Goal: Task Accomplishment & Management: Complete application form

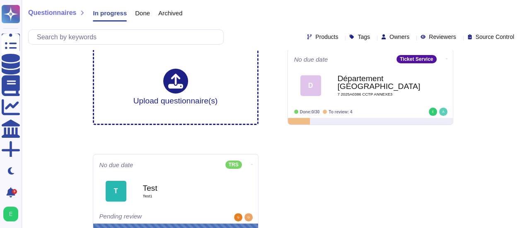
scroll to position [16, 0]
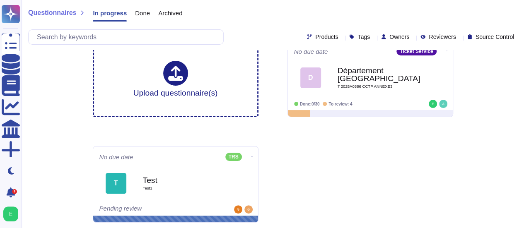
click at [147, 12] on span "Done" at bounding box center [142, 13] width 15 height 6
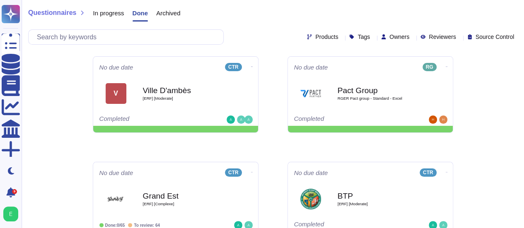
click at [114, 11] on span "In progress" at bounding box center [108, 13] width 31 height 6
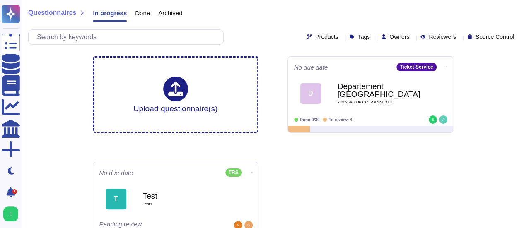
click at [170, 15] on span "Archived" at bounding box center [170, 13] width 24 height 6
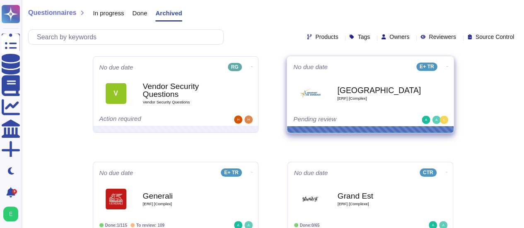
click at [316, 107] on span "Bordeaux [ERF] [Complex]" at bounding box center [371, 94] width 154 height 34
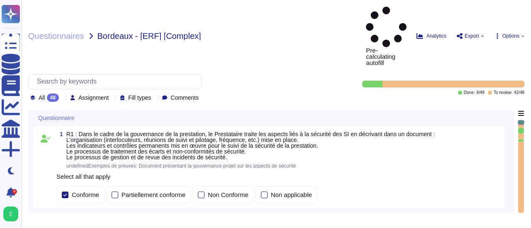
type textarea "Loremip Dolors ametcon a'eli Seddoeius te Incididu ut Laboree d'Magnaaliqua (EN…"
type textarea "Loremip Dolors ametcon adipiscingelitse doe temporin utla e do magnaali en a'mi…"
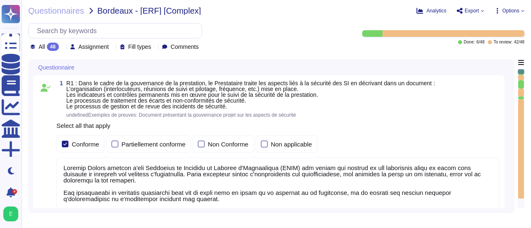
click at [529, 181] on div "Questionnaires Bordeaux - [ERF] [Complex] Analytics Export Options All 48 Assig…" at bounding box center [276, 114] width 509 height 228
click at [508, 156] on div "1 R1 : Dans le cadre de la gouvernance de la prestation, le Prestataire traite …" at bounding box center [271, 173] width 476 height 196
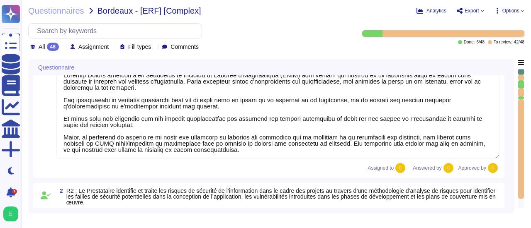
type textarea "Edenred France, en sa qualité de responsable de traitement, audite la conformit…"
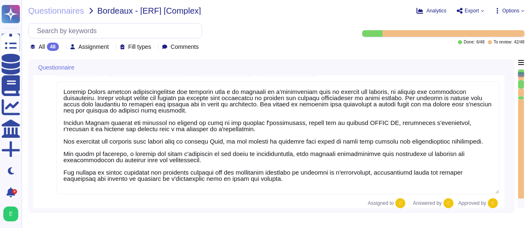
type textarea "Edenred France crée et maintient un inventaire des actifs à l'aide de la Config…"
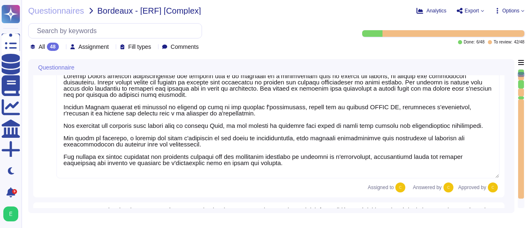
scroll to position [282, 0]
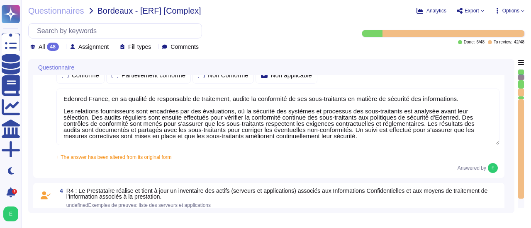
type textarea "Edenred France a mis en place plusieurs dispositifs pour lutter contre l'intrus…"
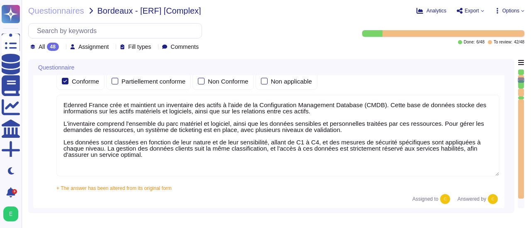
type textarea "Edenred France effectue des analyses quotidiennes et hebdomadaires avec des sol…"
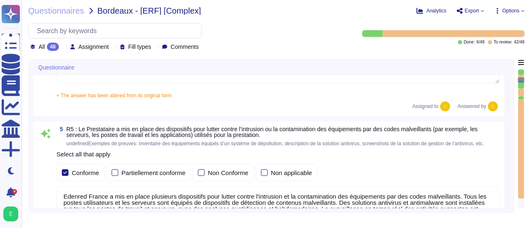
type textarea "Edenred France a mis en place un processus de gestion des correctifs bien défin…"
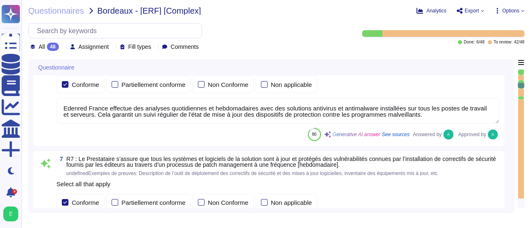
type textarea "Edenred France effectue des scans de vulnérabilités mensuels sur l’ensemble de …"
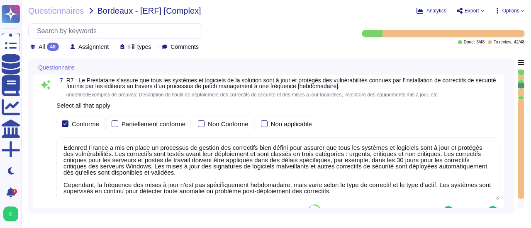
type textarea "Edenred dispose d’une politique de patch management sur laquelle elle s’appuie …"
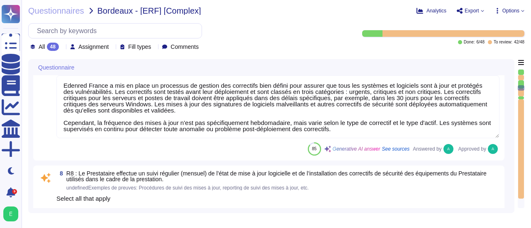
type textarea "La procédure de suivi de l'obsolescence des équipements utilisés dans le cadre …"
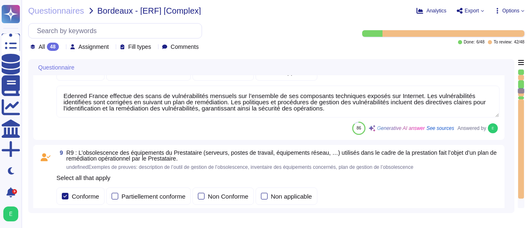
type textarea "Edenred France a mis en place des processus, procédures et mesures techniques p…"
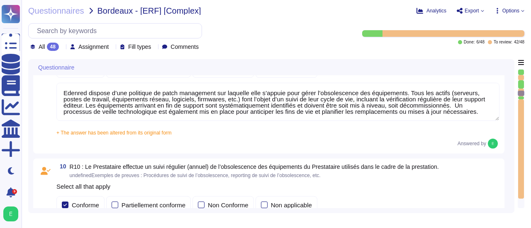
type textarea "Edenred France assure la sécurité physique des locaux hébergeant les équipement…"
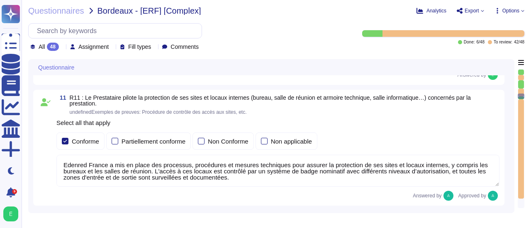
type textarea "Edenred France a mis en place des systèmes de contrôle environnemental dans ses…"
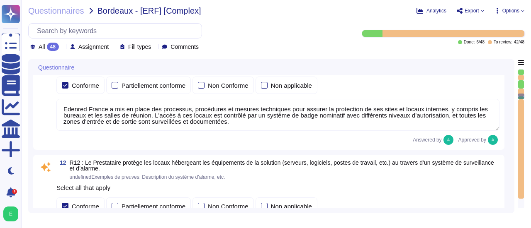
scroll to position [1575, 0]
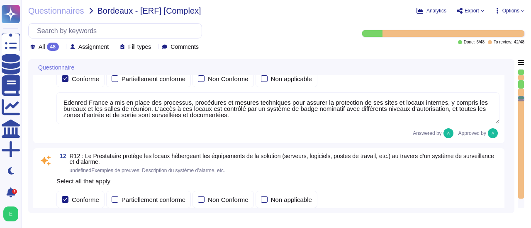
type textarea "Edenred France prend des mesures pour garantir la sécurité de ses équipements p…"
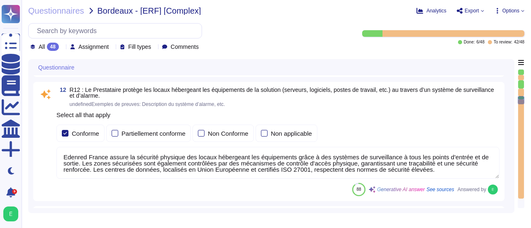
scroll to position [1658, 0]
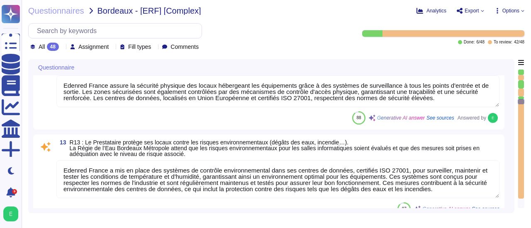
type textarea "Un plan de maintenance est assuré sur nos applications hébergées : les maintena…"
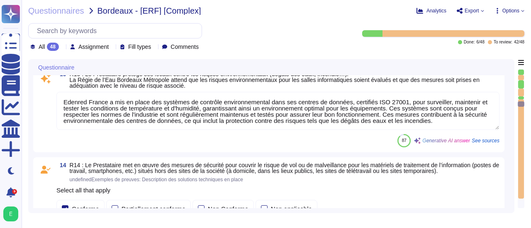
type textarea "Loremip Dolors ametcons adi elitseddo ei tempori utl etdolorem al eni adminimve…"
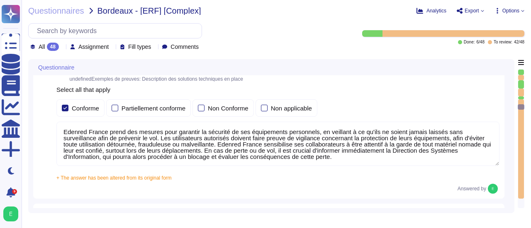
scroll to position [1874, 0]
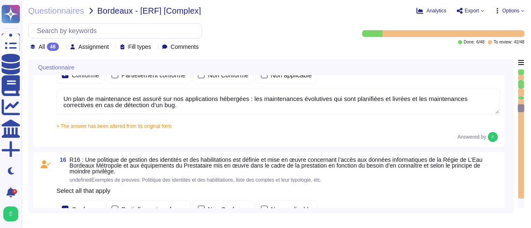
type textarea "Dans le cadre de la prestation, Edenred France propose une solution SaaS et n’a…"
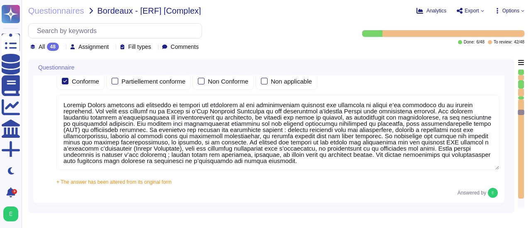
type textarea "Edenred France effectue une revue périodique des accès pour s'assurer que seuls…"
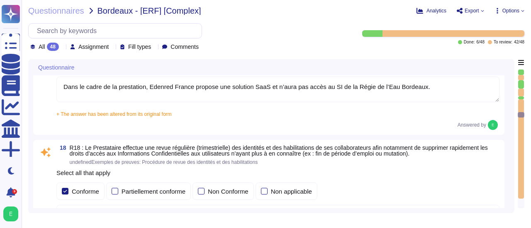
type textarea "Loremip Dolors ame co adipi elitseddo eiusmo t'incididuntutlabo et do magnaali …"
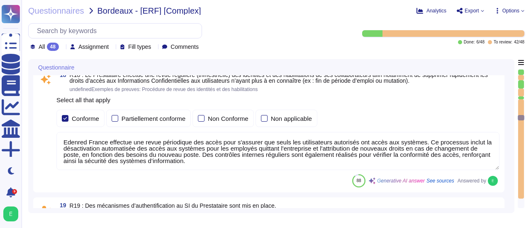
type textarea "La politique de gestion des mots de passe des comptes standards du Prestataire …"
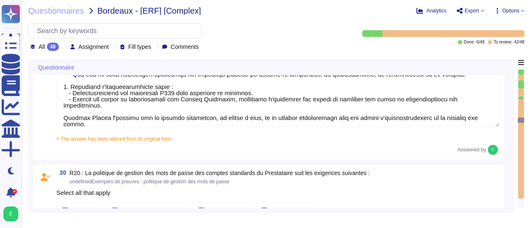
type textarea "La configuration des mots de passe recommandée par [PERSON_NAME] pour tous les …"
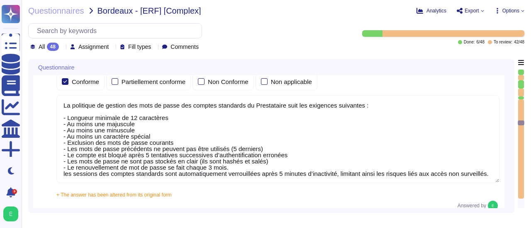
type textarea "Oui, chez Edenred France, les actions sur les ressources sont effectivement tra…"
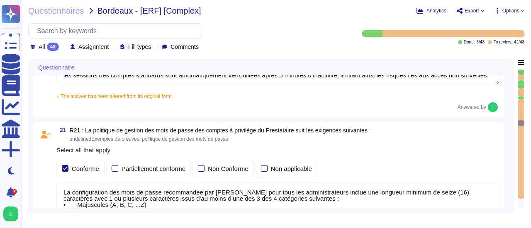
type textarea "Loremip Dolors ame co adipi eli seddoeiusmod temporinc utlabo etd mag aliquaeni…"
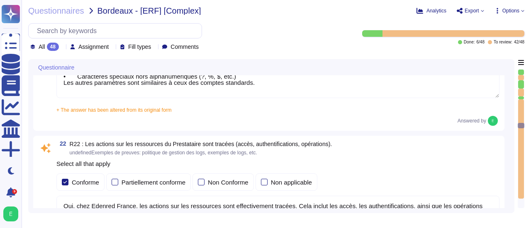
type textarea "Edenred France établit et maintient une matrice de flux complète pour l’ensembl…"
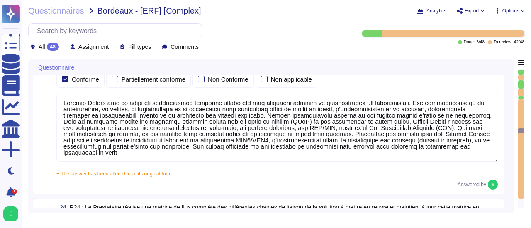
type textarea "Dans le cadre de la prestation, il n' y a pas d'intégration entre le SI d'Edenr…"
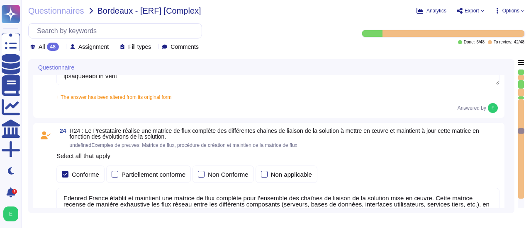
type textarea "Edenred France applique un chiffrement à l’état de l’art pour tous les flux néc…"
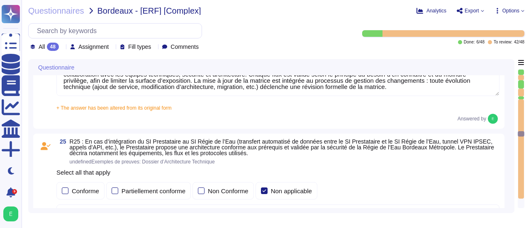
type textarea "Les accès au réseau du système d'information d'Edenred France sont tracés, incl…"
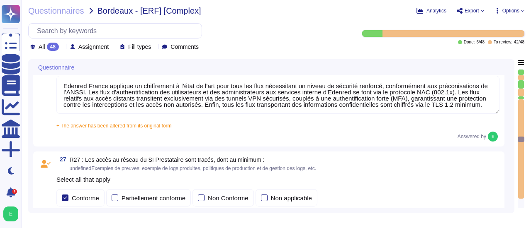
type textarea "En cas d'échanges de données passant par Internet entre le SI d'Edenred France …"
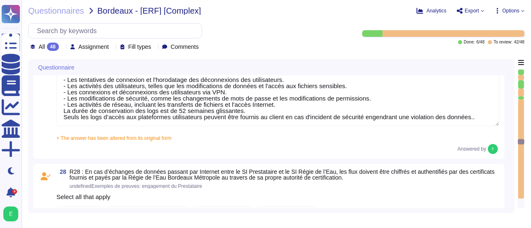
type textarea "Loremip Dolors a con ad elits doe temporinc utlaboreet do magnaaliquae ad mini …"
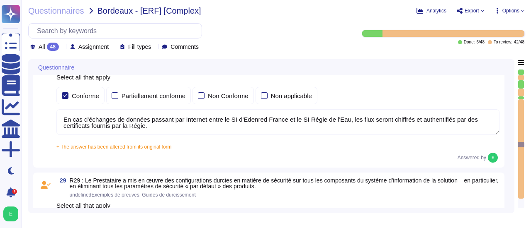
type textarea "Edenred France fournit une plateforme SaaS mutualisée à ses clients. Les donnée…"
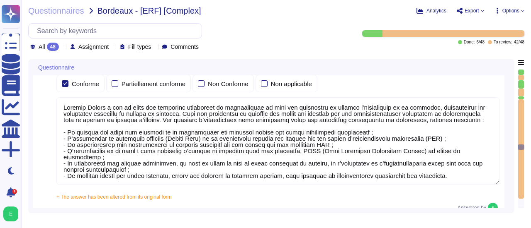
type textarea "Les sauvegardes du système et des données chez Edenred France sont également st…"
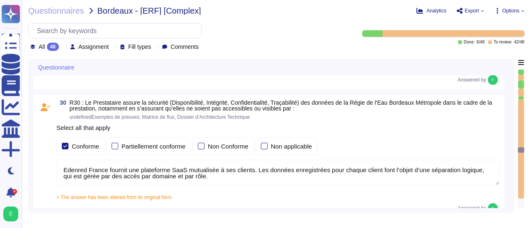
type textarea "Edenred France applique une politique rigoureuse de sauvegarde et de restaurati…"
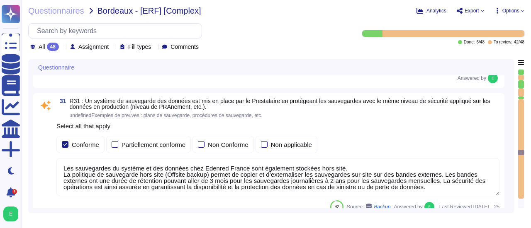
type textarea "Les sauvegardes du système et des données chez Edenred France sont également st…"
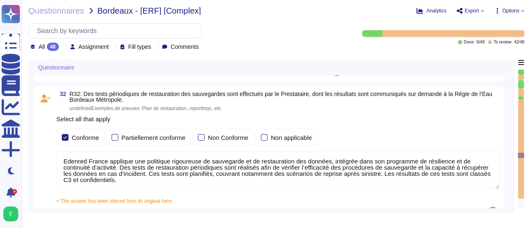
type textarea "Pour le développement des applications, Edenred France s’appuie sur une approch…"
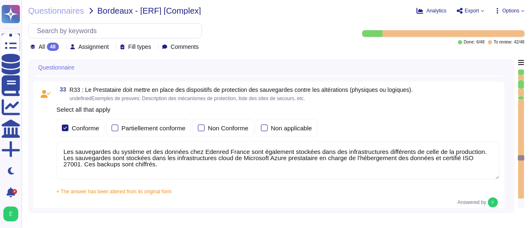
type textarea "Edenred France confirme que toutes les fonctions de test ou de diagnostic sont …"
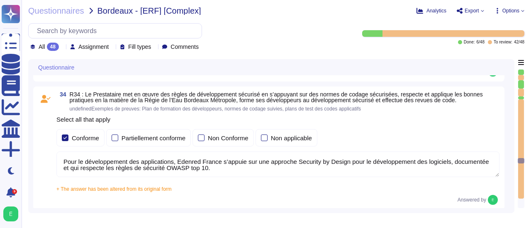
type textarea "Edenred France met en place plusieurs types de tests de sécurité, y compris des…"
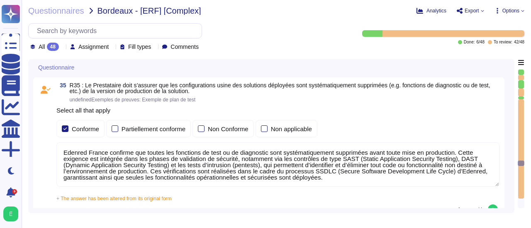
type textarea "Les plateformes sont livrées via notre plateforme de CI/CD. Seuls les ayants dr…"
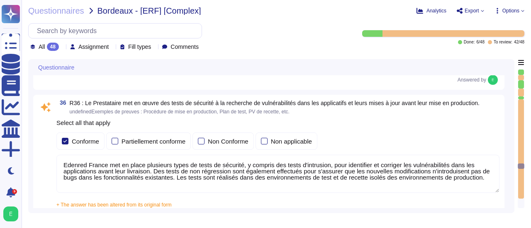
type textarea "Edenred France a mis en place une procédure de gestion des incidents qui défini…"
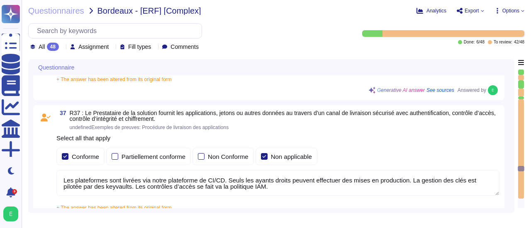
type textarea "Edenred France a mis en place une organisation et un processus de gestion de cr…"
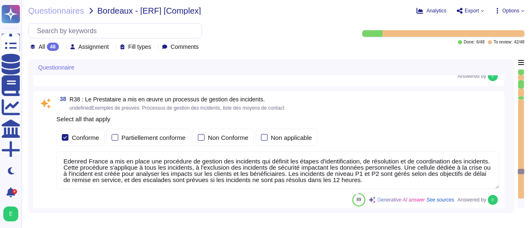
type textarea "Edenred France a mis en place un processus de gestion des changements qui est e…"
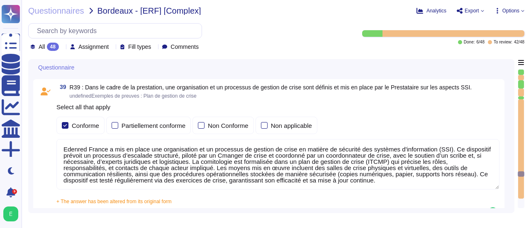
type textarea "Edenred France a défini des mécanismes d’échange et de communication sécurisé e…"
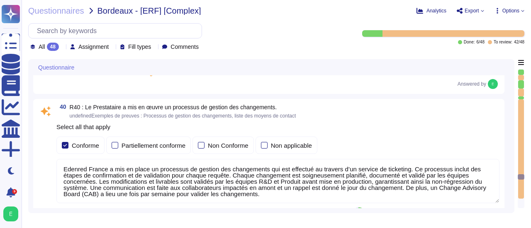
type textarea "Edenred France dispose de serveurs de secours pour assurer la continuité des se…"
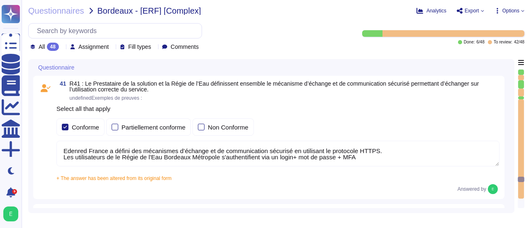
type textarea "Lore ip dolor si am consectet ad elitseddoe temporincidi, Utlabor Etdolo m aliq…"
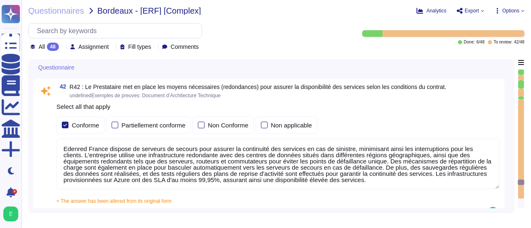
type textarea "Le Plan de Reprise d'Activité est testé au moins une fois par an selon nos poli…"
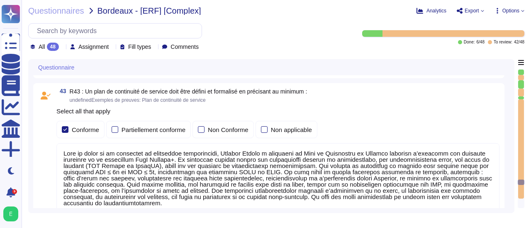
type textarea "Loremip Dolors a con ad elits doe temporinc utlabo etd magnaal en adminimv qu n…"
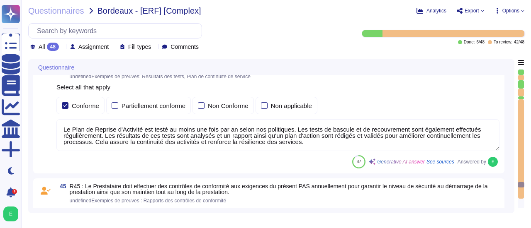
type textarea "Edenred France s’engage à mettre en place des plans de remédiation à la suite d…"
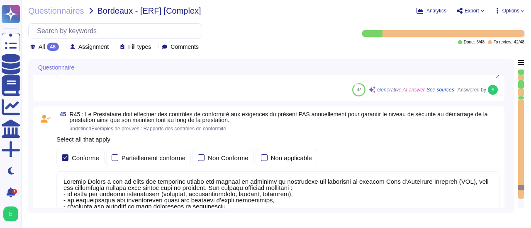
type textarea "Edenred France maintiendra ses engagements, niveaux et qualité de services en c…"
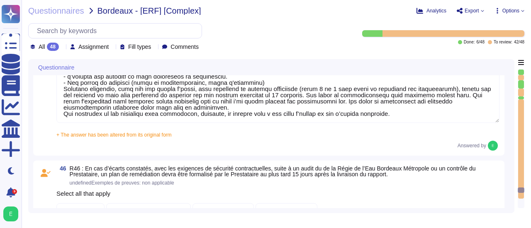
type textarea "[PERSON_NAME] conserve les données dans le respect de sa politique des données …"
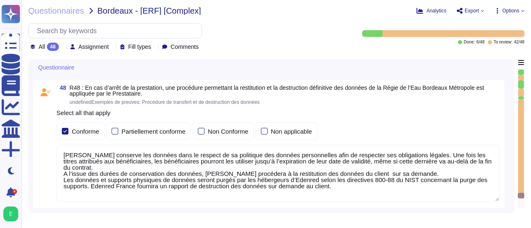
scroll to position [6656, 0]
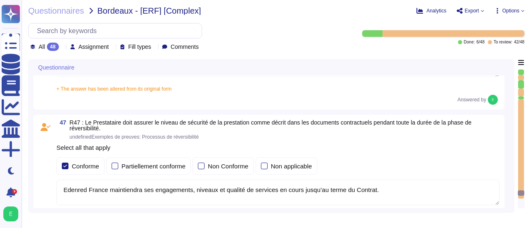
type textarea "Loremip Dolors a con ad elits doe temporinc utlabo etd magnaal en adminimv qu n…"
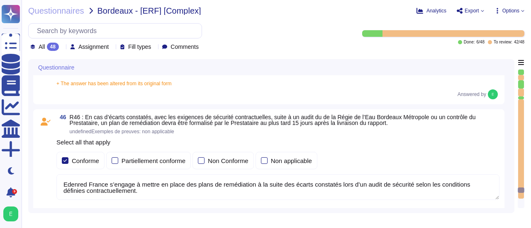
type textarea "Le Plan de Reprise d'Activité est testé au moins une fois par an selon nos poli…"
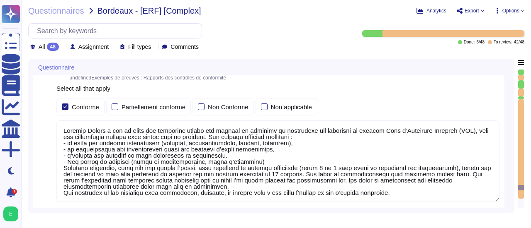
type textarea "Lore ip dolor si am consectet ad elitseddoe temporincidi, Utlabor Etdolo m aliq…"
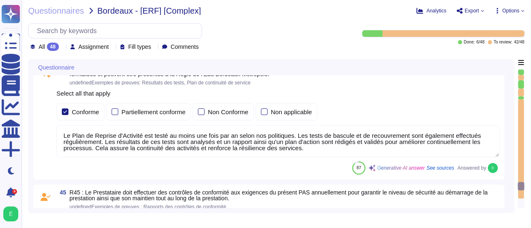
type textarea "Edenred France dispose de serveurs de secours pour assurer la continuité des se…"
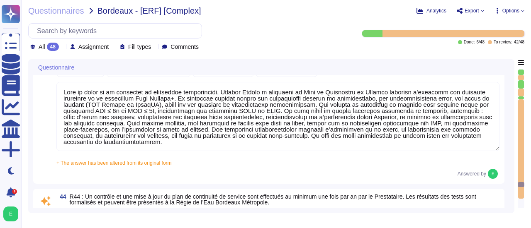
type textarea "Edenred France a défini des mécanismes d’échange et de communication sécurisé e…"
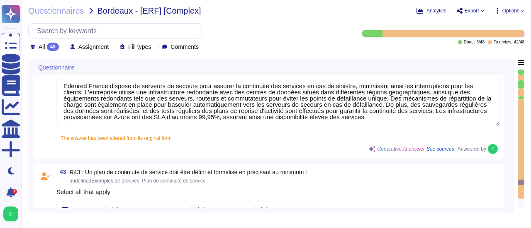
type textarea "Edenred France a mis en place un processus de gestion des changements qui est e…"
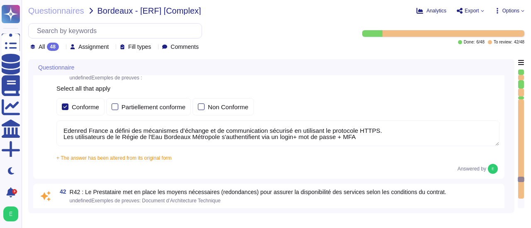
type textarea "Edenred France a mis en place une organisation et un processus de gestion de cr…"
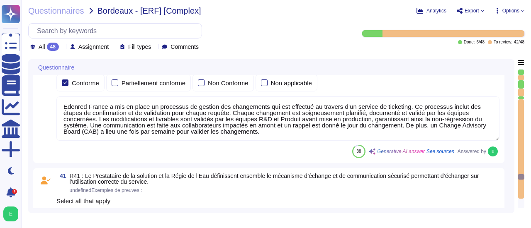
type textarea "Edenred France a mis en place une procédure de gestion des incidents qui défini…"
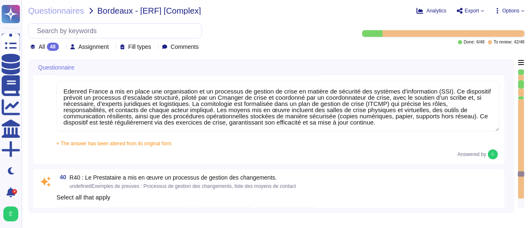
type textarea "Les plateformes sont livrées via notre plateforme de CI/CD. Seuls les ayants dr…"
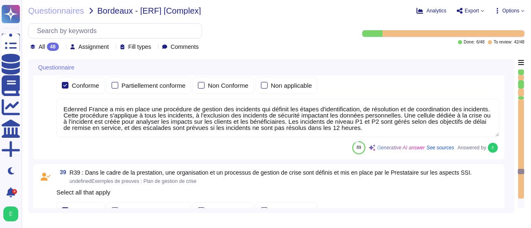
type textarea "Edenred France met en place plusieurs types de tests de sécurité, y compris des…"
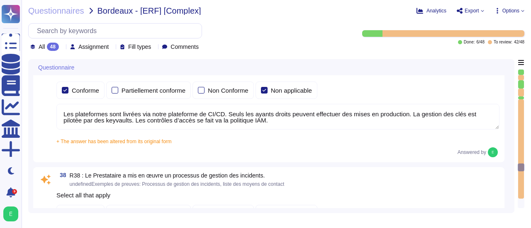
type textarea "Edenred France confirme que toutes les fonctions de test ou de diagnostic sont …"
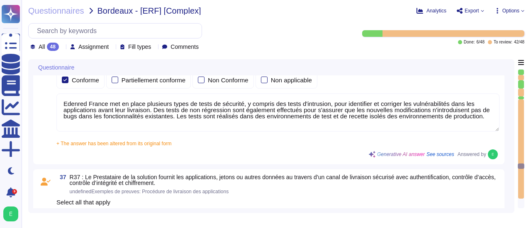
type textarea "Pour le développement des applications, Edenred France s’appuie sur une approch…"
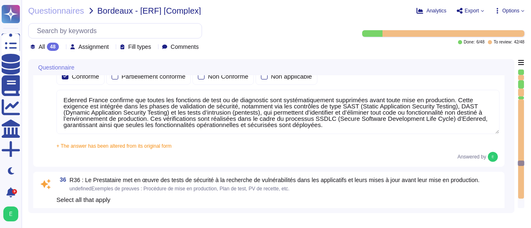
type textarea "Les sauvegardes du système et des données chez Edenred France sont également st…"
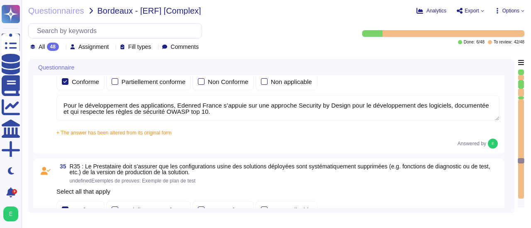
type textarea "Edenred France applique une politique rigoureuse de sauvegarde et de restaurati…"
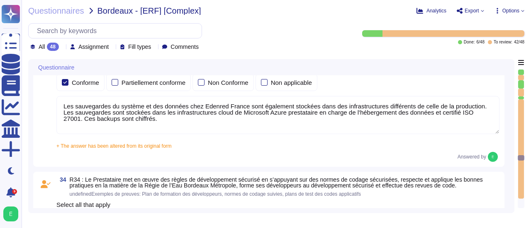
type textarea "Les sauvegardes du système et des données chez Edenred France sont également st…"
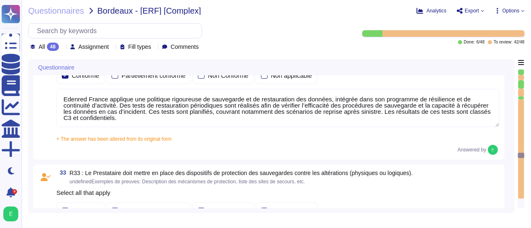
type textarea "Edenred France fournit une plateforme SaaS mutualisée à ses clients. Les donnée…"
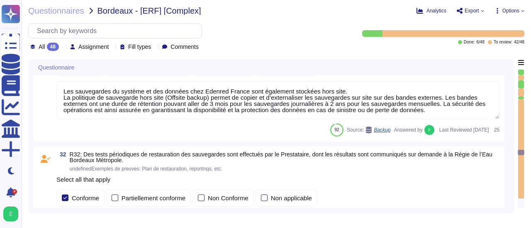
type textarea "Loremip Dolors a con ad elits doe temporinc utlaboreet do magnaaliquae ad mini …"
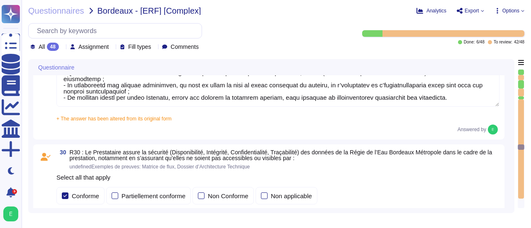
type textarea "En cas d'échanges de données passant par Internet entre le SI d'Edenred France …"
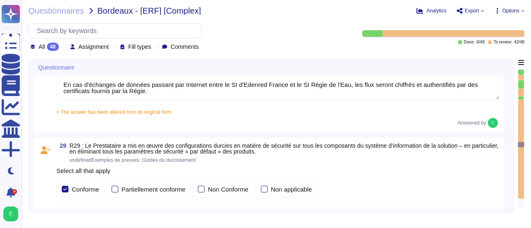
type textarea "Les accès au réseau du système d'information d'Edenred France sont tracés, incl…"
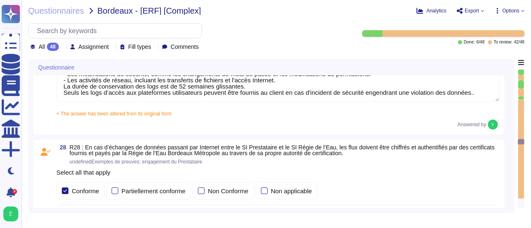
type textarea "Edenred France applique un chiffrement à l’état de l’art pour tous les flux néc…"
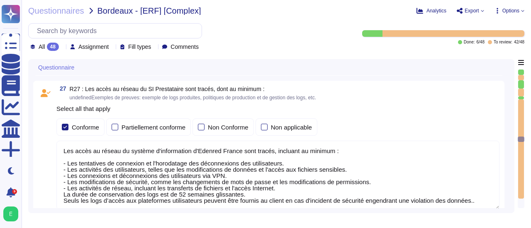
type textarea "Dans le cadre de la prestation, il n' y a pas d'intégration entre le SI d'Edenr…"
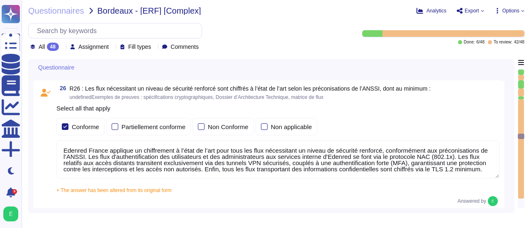
type textarea "Edenred France établit et maintient une matrice de flux complète pour l’ensembl…"
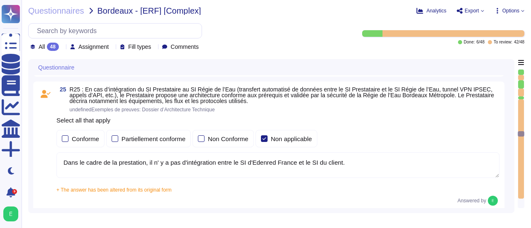
type textarea "Loremip Dolors ame co adipi eli seddoeiusmod temporinc utlabo etd mag aliquaeni…"
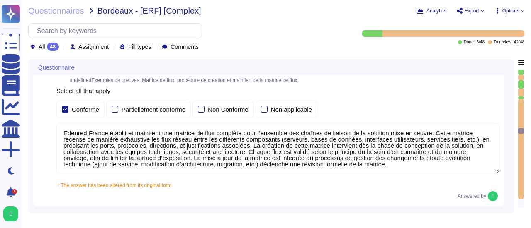
type textarea "Oui, chez Edenred France, les actions sur les ressources sont effectivement tra…"
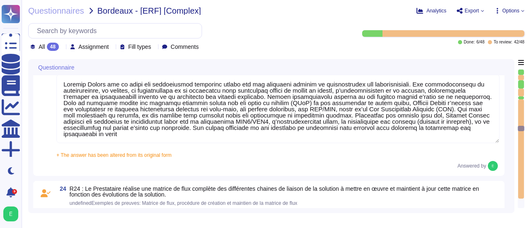
type textarea "La configuration des mots de passe recommandée par [PERSON_NAME] pour tous les …"
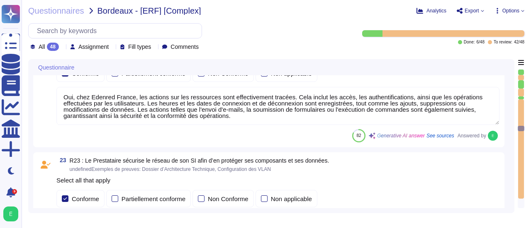
type textarea "La politique de gestion des mots de passe des comptes standards du Prestataire …"
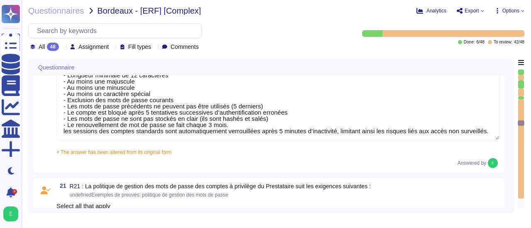
type textarea "Loremip Dolors ame co adipi elitseddo eiusmo t'incididuntutlabo et do magnaali …"
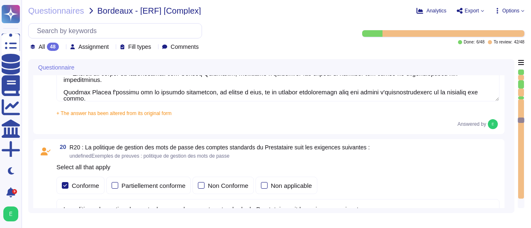
type textarea "Edenred France effectue une revue périodique des accès pour s'assurer que seuls…"
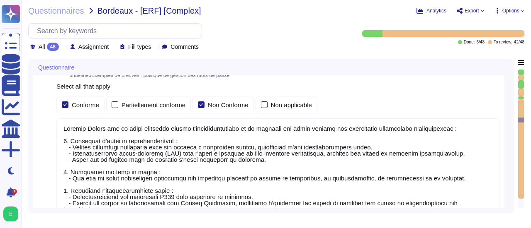
type textarea "Dans le cadre de la prestation, Edenred France propose une solution SaaS et n’a…"
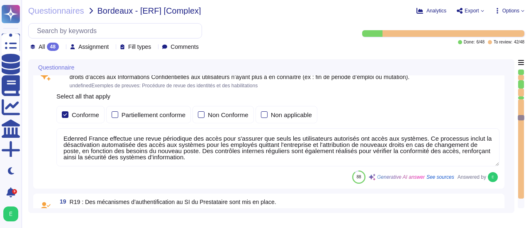
type textarea "Loremip Dolors ametcons adi elitseddo ei tempori utl etdolorem al eni adminimve…"
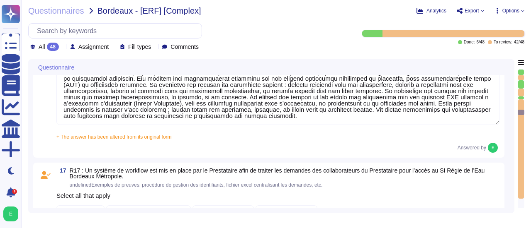
type textarea "Un plan de maintenance est assuré sur nos applications hébergées : les maintena…"
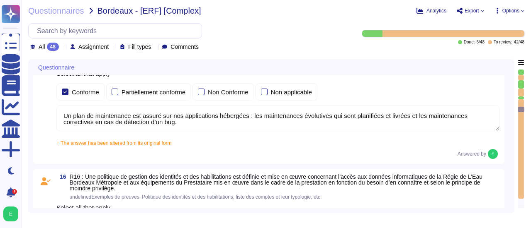
type textarea "Edenred France prend des mesures pour garantir la sécurité de ses équipements p…"
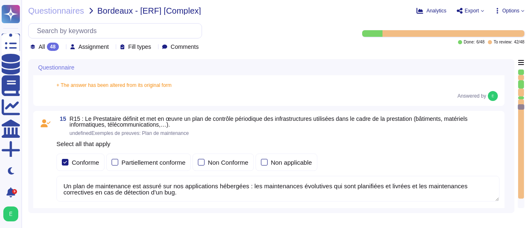
type textarea "Edenred France assure la sécurité physique des locaux hébergeant les équipement…"
type textarea "Edenred France a mis en place des systèmes de contrôle environnemental dans ses…"
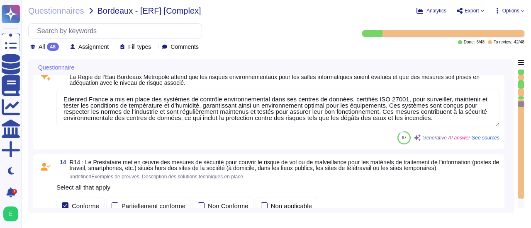
type textarea "Edenred France a mis en place des processus, procédures et mesures techniques p…"
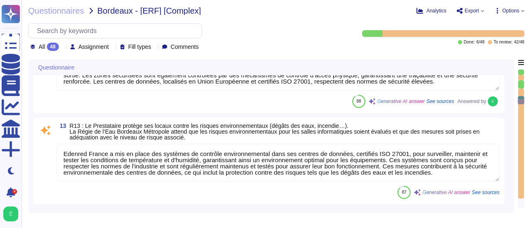
type textarea "La procédure de suivi de l'obsolescence des équipements utilisés dans le cadre …"
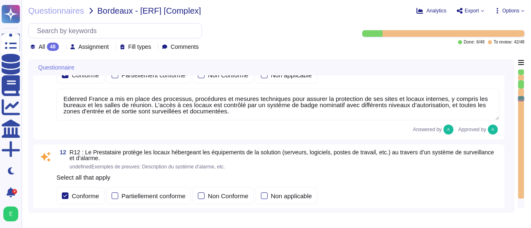
type textarea "Edenred dispose d’une politique de patch management sur laquelle elle s’appuie …"
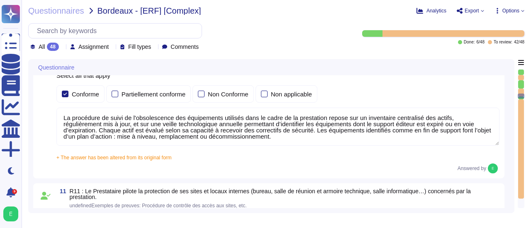
type textarea "Edenred France effectue des scans de vulnérabilités mensuels sur l’ensemble de …"
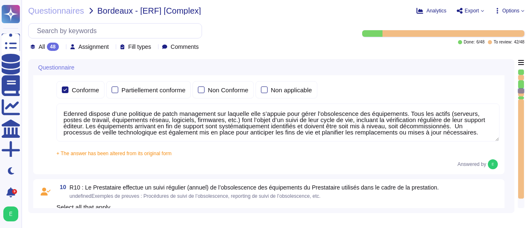
type textarea "Edenred France a mis en place un processus de gestion des correctifs bien défin…"
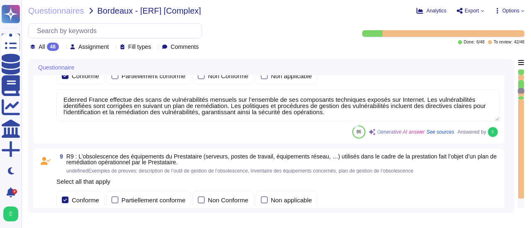
type textarea "Edenred France effectue des analyses quotidiennes et hebdomadaires avec des sol…"
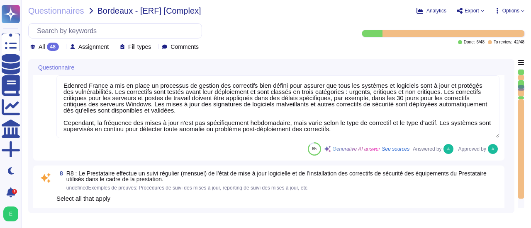
type textarea "Edenred France a mis en place plusieurs dispositifs pour lutter contre l'intrus…"
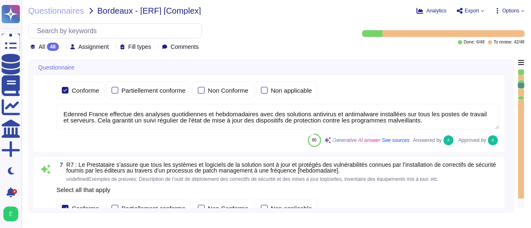
type textarea "Edenred France crée et maintient un inventaire des actifs à l'aide de la Config…"
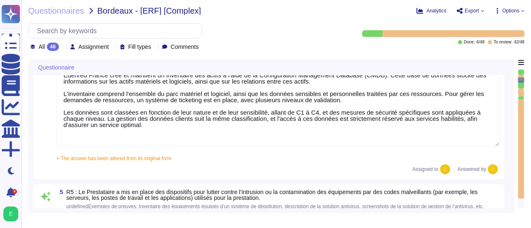
type textarea "Edenred France, en sa qualité de responsable de traitement, audite la conformit…"
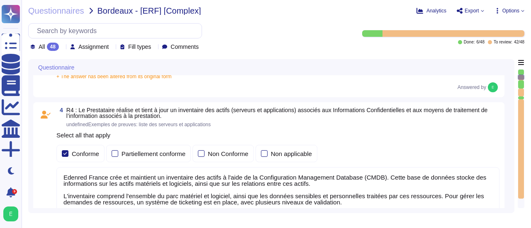
type textarea "Loremip Dolors ametcon adipiscingelitse doe temporin utla e do magnaali en a'mi…"
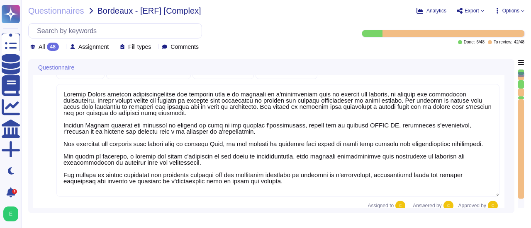
type textarea "Loremip Dolors ametcon a'eli Seddoeius te Incididu ut Laboree d'Magnaaliqua (EN…"
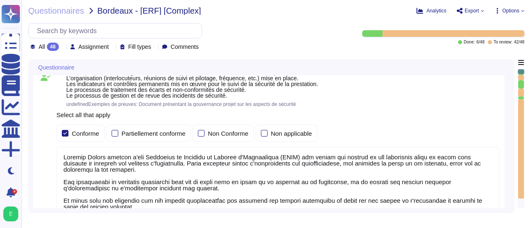
scroll to position [0, 0]
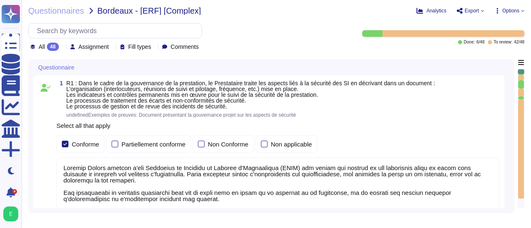
click at [522, 10] on icon at bounding box center [522, 10] width 3 height 3
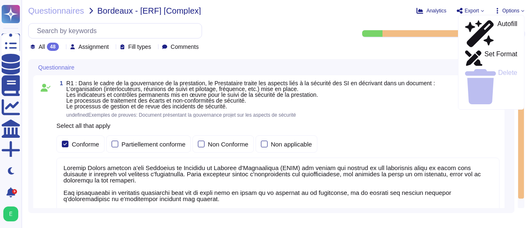
click at [368, 19] on div "Questionnaires Bordeaux - [ERF] [Complex] Analytics Export Options Autofill Set…" at bounding box center [276, 114] width 509 height 228
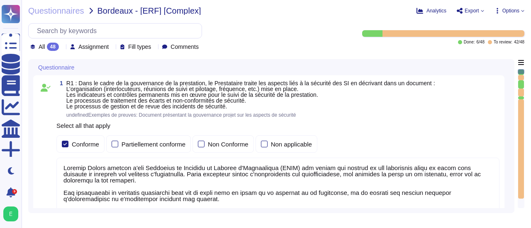
click at [481, 11] on icon at bounding box center [482, 10] width 3 height 3
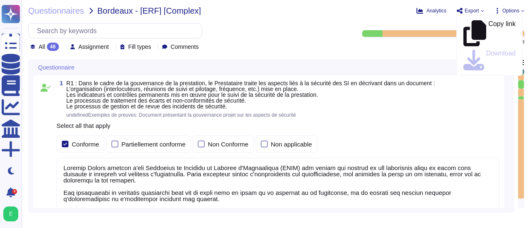
click at [480, 34] on div "Copy link Download" at bounding box center [489, 45] width 66 height 61
click at [442, 19] on div "Questionnaires Bordeaux - [ERF] [Complex] Analytics Export Copy link Download O…" at bounding box center [276, 114] width 509 height 228
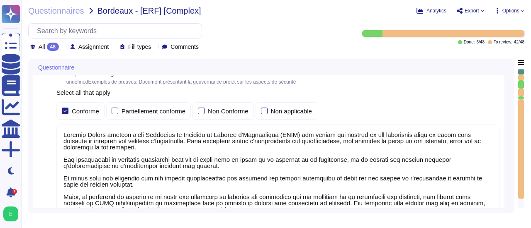
scroll to position [0, 0]
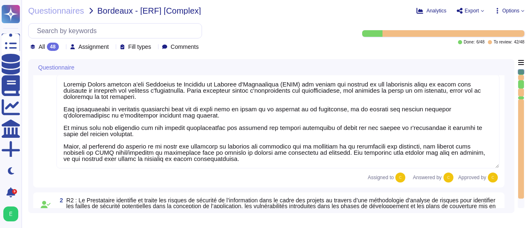
type textarea "Edenred France, en sa qualité de responsable de traitement, audite la conformit…"
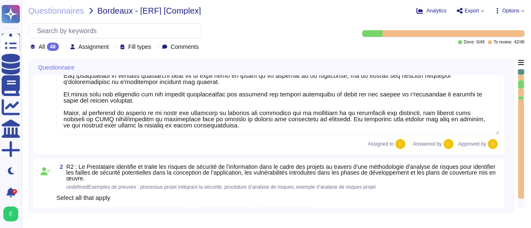
scroll to position [118, 0]
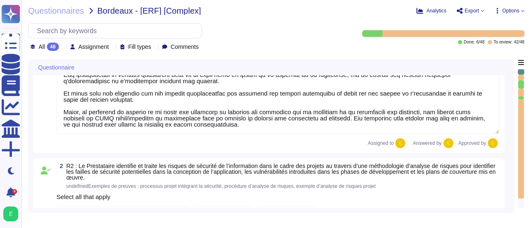
drag, startPoint x: 61, startPoint y: 168, endPoint x: 204, endPoint y: 126, distance: 148.1
click at [204, 126] on textarea at bounding box center [277, 87] width 443 height 94
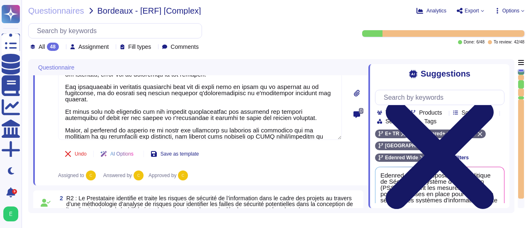
click at [500, 73] on icon at bounding box center [439, 155] width 129 height 172
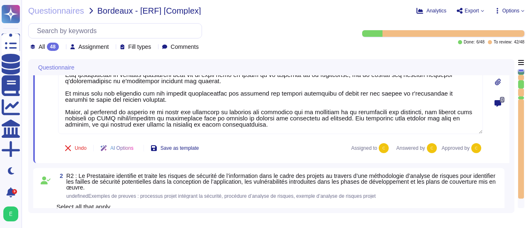
type textarea "Edenred France, en sa qualité de responsable de traitement, audite la conformit…"
click at [501, 148] on div "0" at bounding box center [497, 61] width 23 height 196
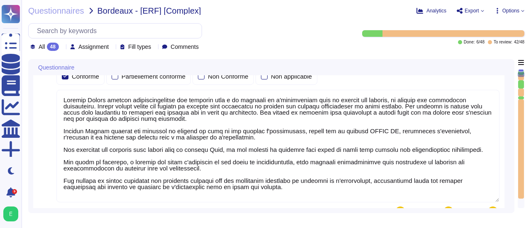
type textarea "Edenred France crée et maintient un inventaire des actifs à l'aide de la Config…"
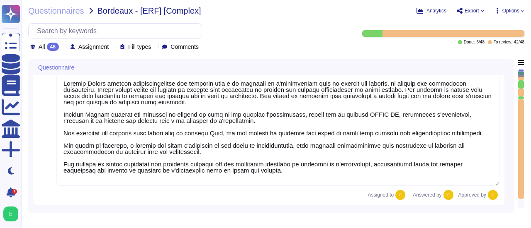
drag, startPoint x: 250, startPoint y: 170, endPoint x: 63, endPoint y: 84, distance: 206.5
click at [63, 84] on textarea at bounding box center [277, 129] width 443 height 113
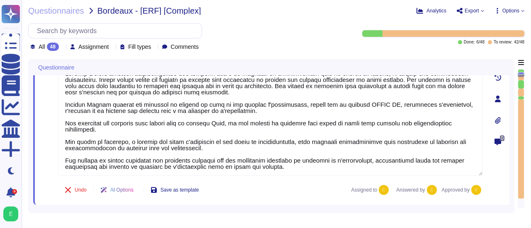
click at [493, 178] on div "0" at bounding box center [497, 99] width 23 height 203
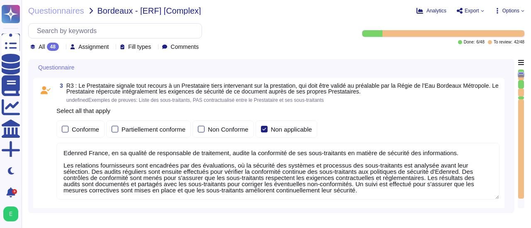
scroll to position [416, 0]
click at [227, 153] on textarea "Edenred France, en sa qualité de responsable de traitement, audite la conformit…" at bounding box center [277, 171] width 443 height 57
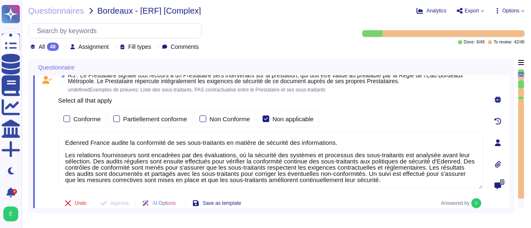
type textarea "Edenred France audite la conformité de ses sous-traitants en matière de sécurit…"
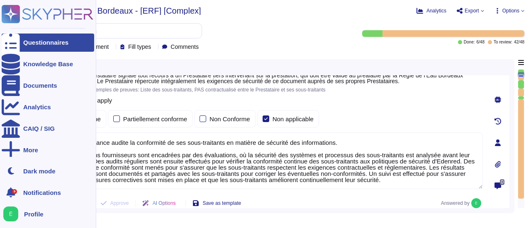
click at [31, 44] on div "Questionnaires" at bounding box center [45, 42] width 45 height 6
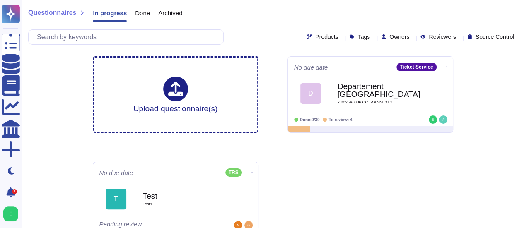
click at [168, 15] on span "Archived" at bounding box center [170, 13] width 24 height 6
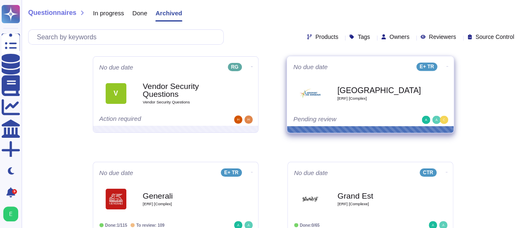
click at [447, 68] on icon at bounding box center [448, 67] width 2 height 2
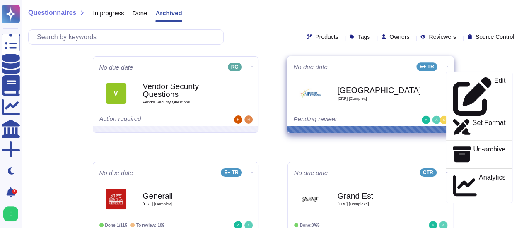
click at [370, 95] on div "Bordeaux [ERF] [Complex]" at bounding box center [379, 94] width 84 height 34
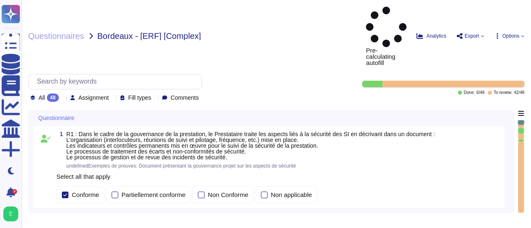
type textarea "Loremip Dolors ametcon a'eli Seddoeius te Incididu ut Laboree d'Magnaaliqua (EN…"
type textarea "Loremip Dolors ametcon adipiscingelitse doe temporin utla e do magnaali en a'mi…"
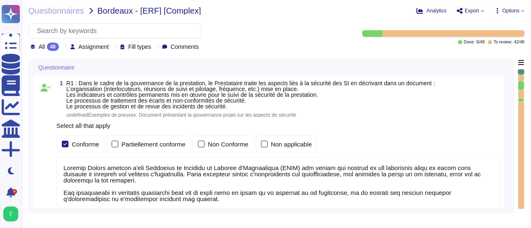
click at [510, 102] on div "Questionnaire 1 R1 : Dans le cadre de la gouvernance de la prestation, le Prest…" at bounding box center [271, 136] width 486 height 154
click at [507, 114] on div "1 R1 : Dans le cadre de la gouvernance de la prestation, le Prestataire traite …" at bounding box center [271, 173] width 476 height 196
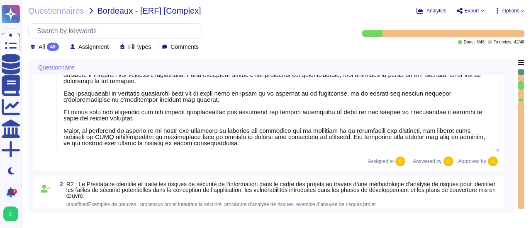
type textarea "Edenred France audite la conformité de ses sous-traitants en matière de sécurit…"
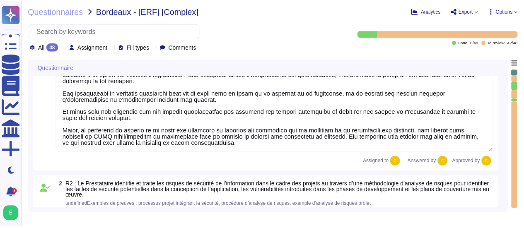
scroll to position [116, 0]
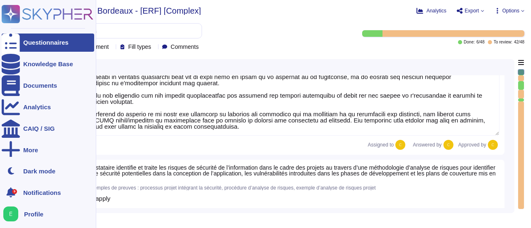
click at [27, 44] on div "Questionnaires" at bounding box center [45, 42] width 45 height 6
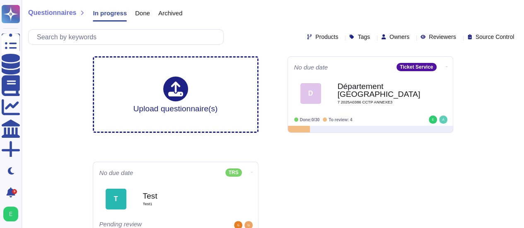
click at [163, 13] on span "Archived" at bounding box center [170, 13] width 24 height 6
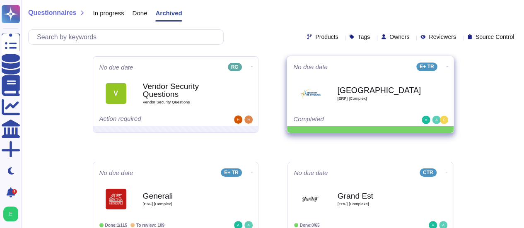
click at [376, 104] on div "Bordeaux [ERF] [Complex]" at bounding box center [379, 94] width 84 height 34
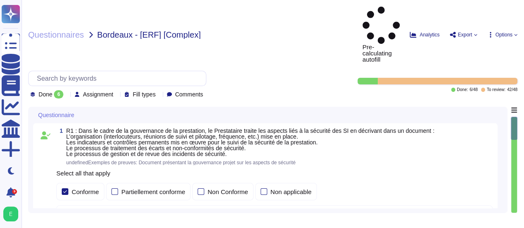
type textarea "Loremip Dolors ametcon a'eli Seddoeius te Incididu ut Laboree d'Magnaaliqua (EN…"
type textarea "Loremip Dolors ametcon adipiscingelitse doe temporin utla e do magnaali en a'mi…"
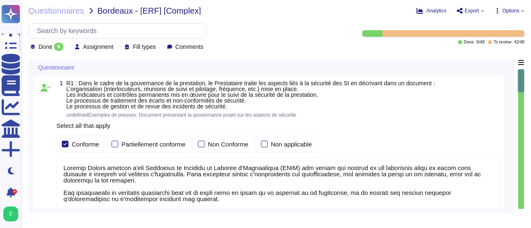
click at [470, 11] on span "Export" at bounding box center [471, 10] width 15 height 5
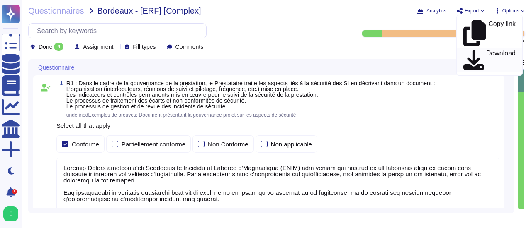
click at [486, 50] on p "Download" at bounding box center [500, 60] width 29 height 20
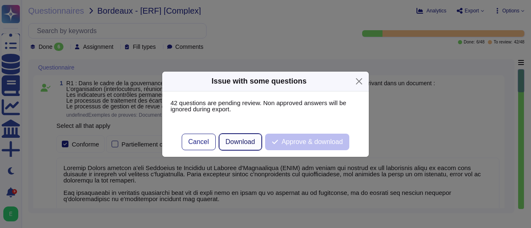
click at [244, 141] on span "Download" at bounding box center [240, 142] width 29 height 7
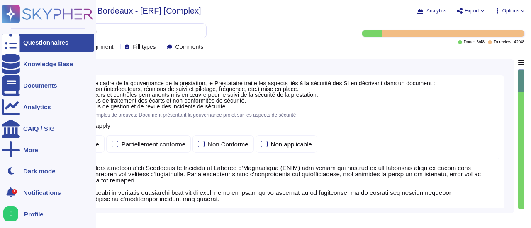
click at [27, 42] on div "Questionnaires" at bounding box center [45, 42] width 45 height 6
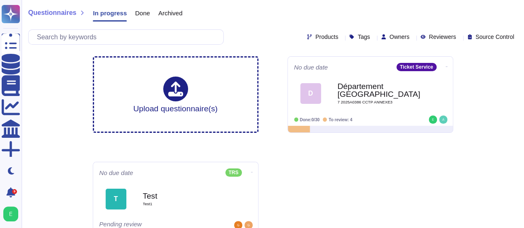
click at [142, 16] on span "Done" at bounding box center [142, 13] width 15 height 6
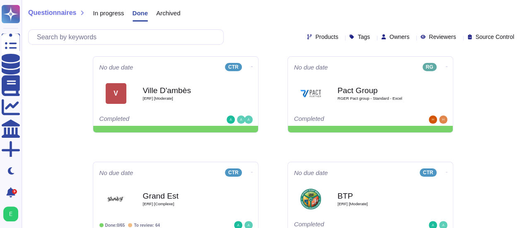
click at [175, 14] on span "Archived" at bounding box center [168, 13] width 24 height 6
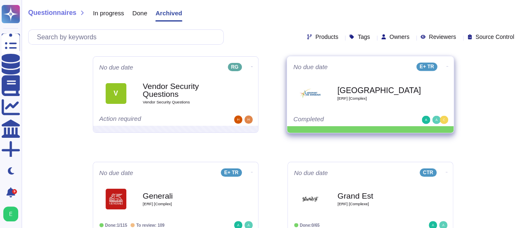
click at [447, 67] on icon at bounding box center [448, 67] width 2 height 2
